Goal: Check status: Check status

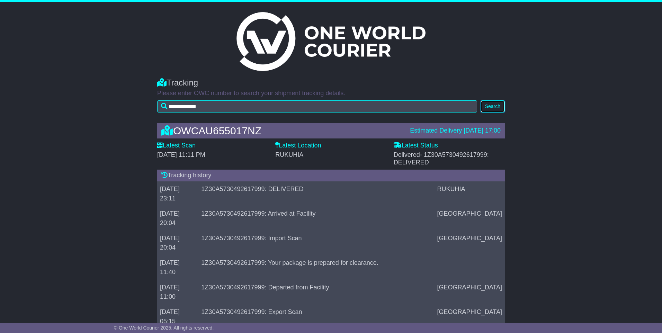
click at [489, 103] on button "Search" at bounding box center [492, 106] width 24 height 12
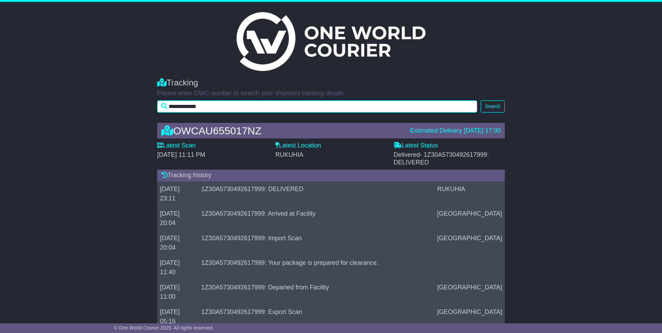
drag, startPoint x: 217, startPoint y: 107, endPoint x: 165, endPoint y: 107, distance: 52.3
click at [165, 107] on input "**********" at bounding box center [317, 106] width 320 height 12
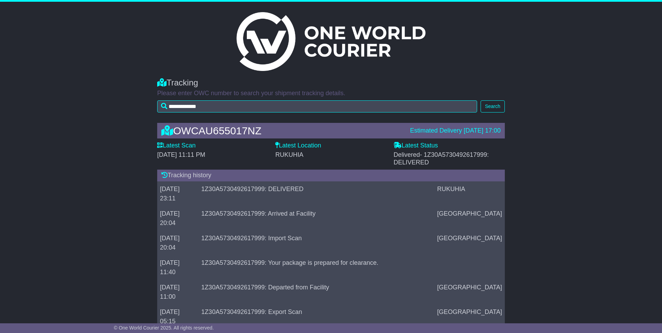
click at [208, 60] on col-sm-3 at bounding box center [331, 41] width 384 height 59
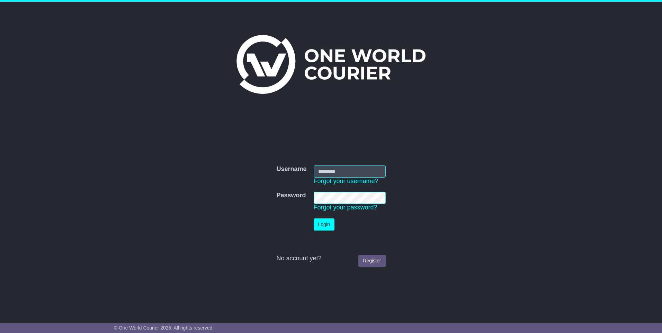
type input "**********"
click at [323, 226] on button "Login" at bounding box center [324, 224] width 21 height 12
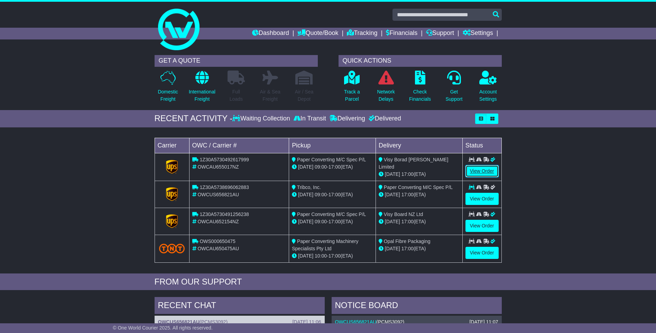
click at [479, 173] on link "View Order" at bounding box center [482, 171] width 33 height 12
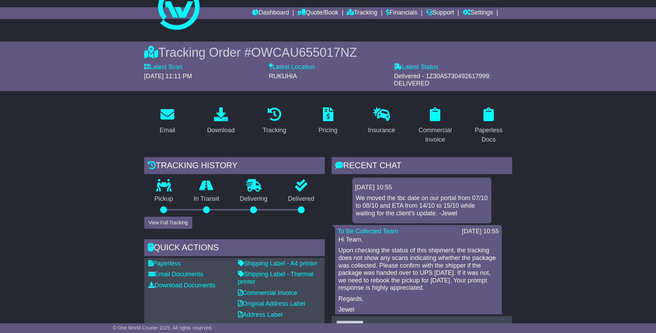
scroll to position [35, 0]
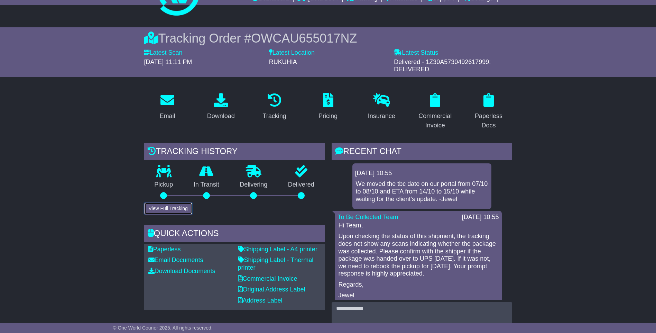
click at [161, 211] on button "View Full Tracking" at bounding box center [168, 208] width 48 height 12
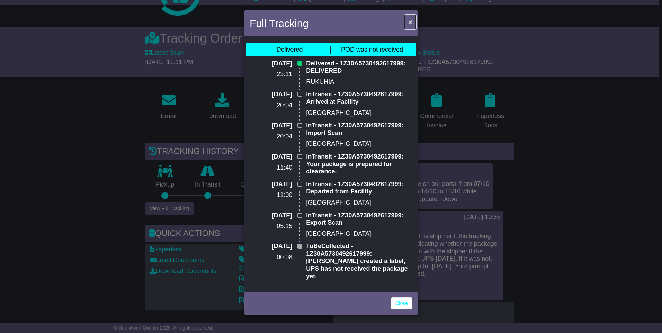
click at [412, 22] on span "×" at bounding box center [410, 22] width 4 height 8
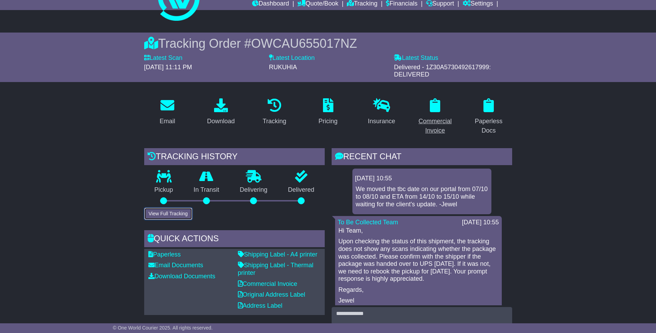
scroll to position [0, 0]
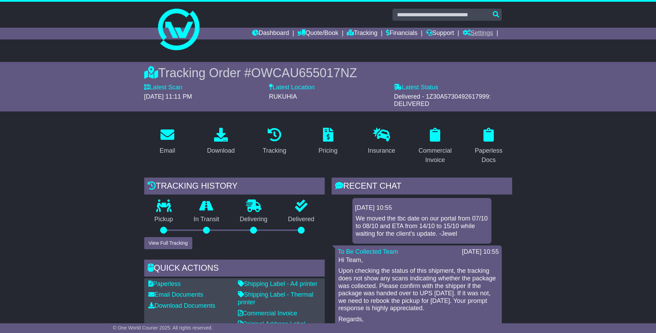
click at [486, 33] on link "Settings" at bounding box center [478, 34] width 30 height 12
click at [479, 45] on link "Settings" at bounding box center [490, 46] width 55 height 8
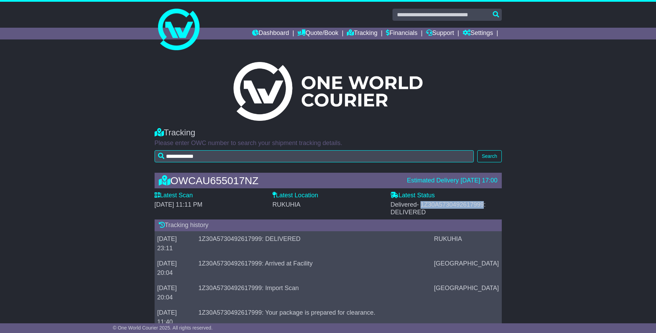
drag, startPoint x: 420, startPoint y: 204, endPoint x: 480, endPoint y: 205, distance: 59.9
click at [483, 203] on span "- 1Z30A5730492617999: DELIVERED" at bounding box center [438, 208] width 95 height 15
drag, startPoint x: 480, startPoint y: 205, endPoint x: 538, endPoint y: 200, distance: 58.0
click at [551, 196] on div "OWCAU655017NZ Estimated Delivery 15 Oct 2025 17:00 Latest Scan 09 October 2025 …" at bounding box center [328, 290] width 656 height 248
drag, startPoint x: 423, startPoint y: 203, endPoint x: 483, endPoint y: 204, distance: 60.9
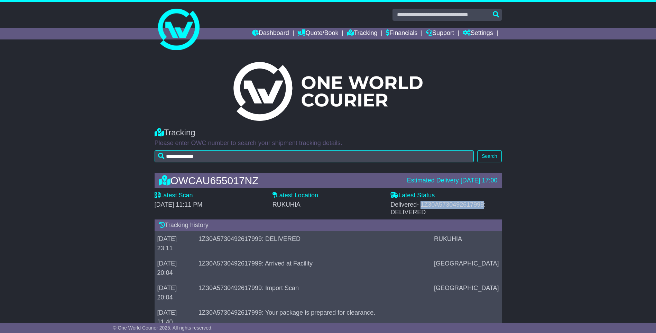
click at [483, 204] on span "- 1Z30A5730492617999: DELIVERED" at bounding box center [438, 208] width 95 height 15
drag, startPoint x: 483, startPoint y: 204, endPoint x: 478, endPoint y: 205, distance: 5.2
copy span "1Z30A5730492617999"
click at [529, 196] on div "OWCAU655017NZ Estimated Delivery 15 Oct 2025 17:00 Latest Scan 09 October 2025 …" at bounding box center [328, 290] width 656 height 248
click at [479, 29] on link "Settings" at bounding box center [478, 34] width 30 height 12
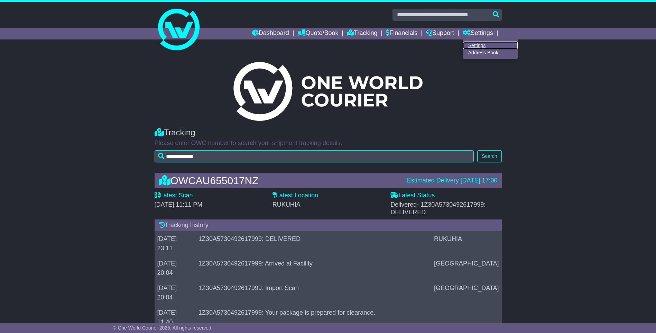
click at [480, 45] on link "Settings" at bounding box center [490, 46] width 55 height 8
